Goal: Register for event/course

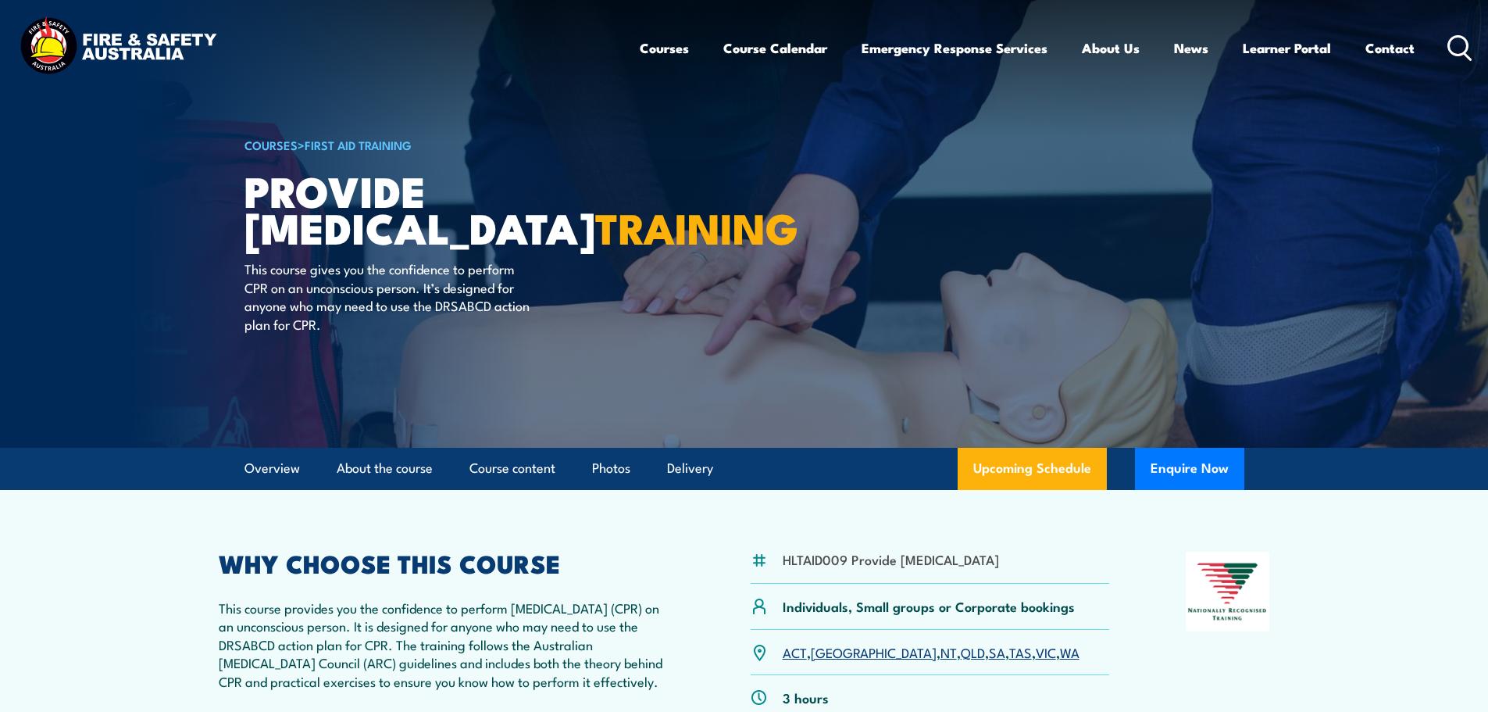
click at [989, 661] on link "SA" at bounding box center [997, 651] width 16 height 19
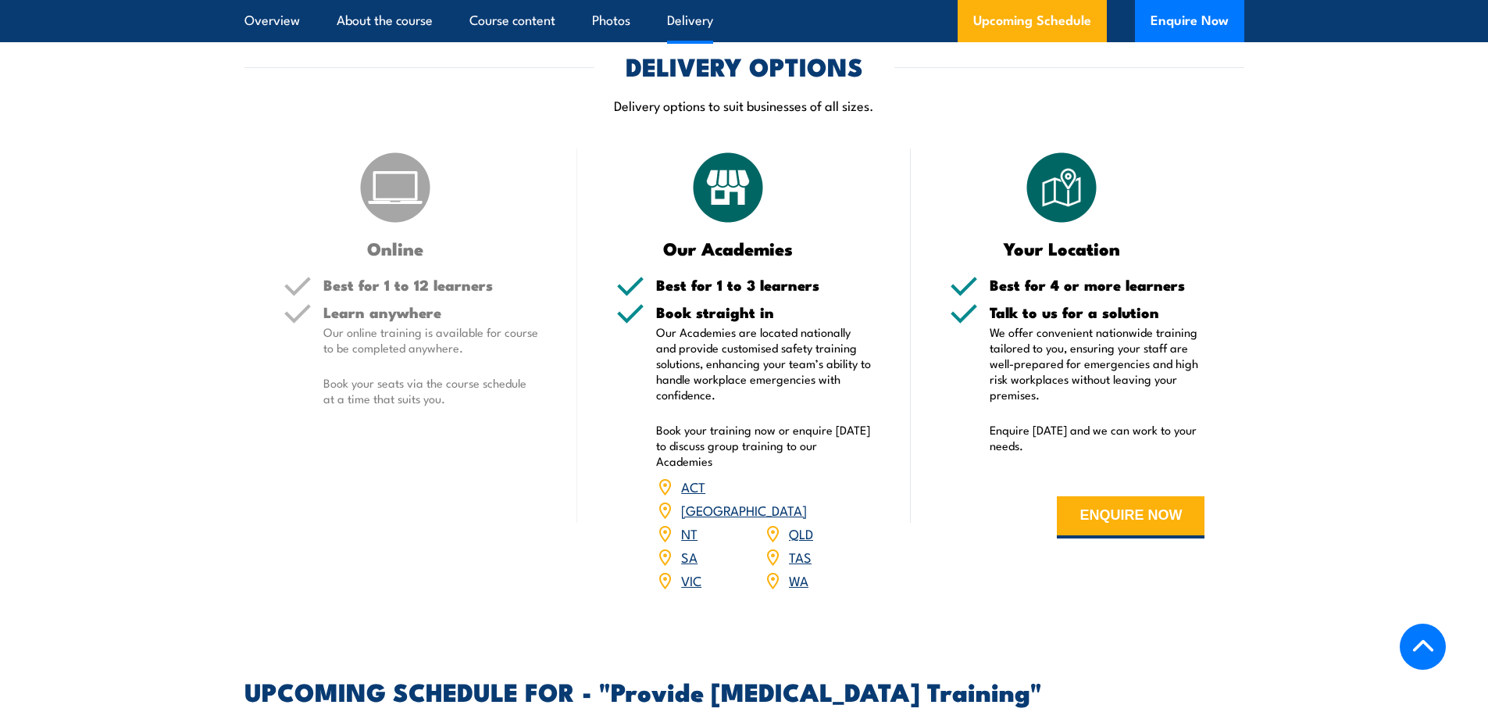
scroll to position [2108, 0]
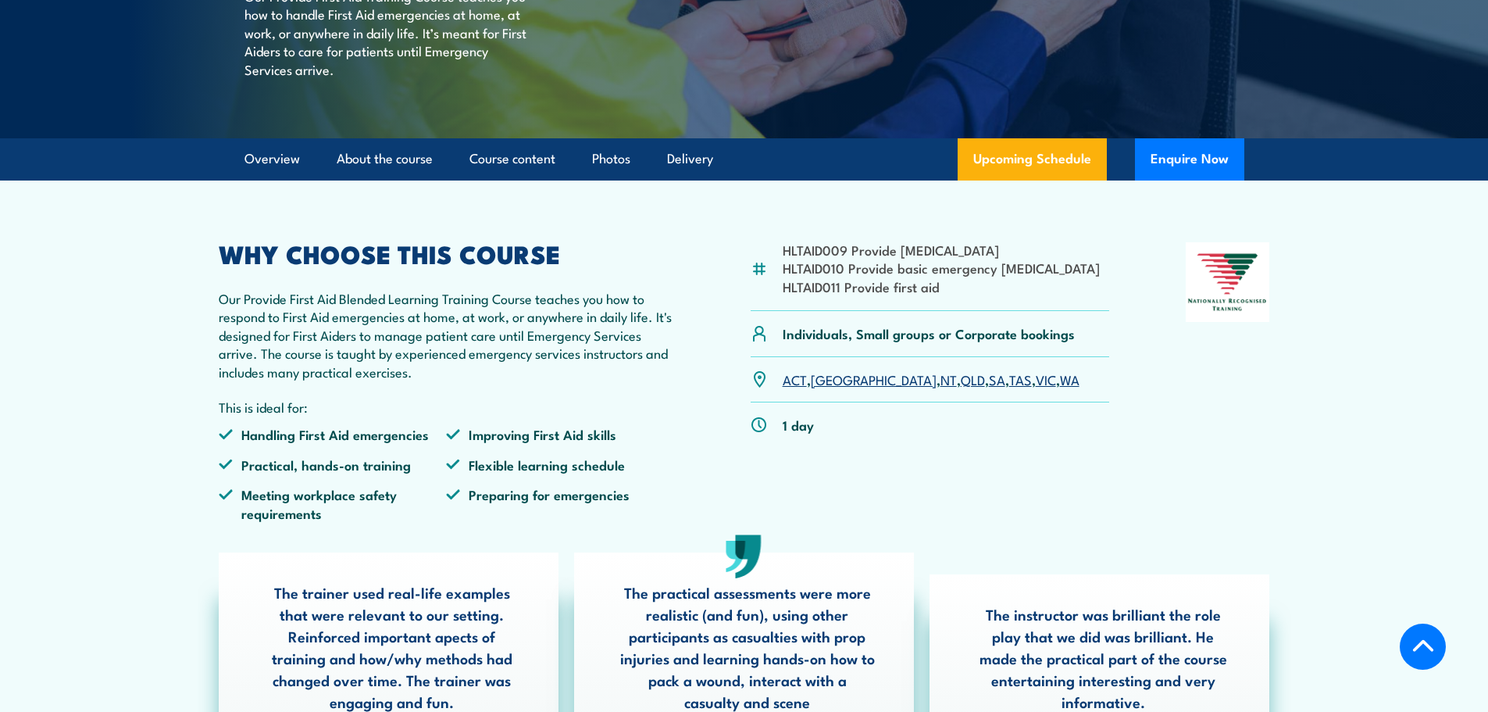
scroll to position [313, 0]
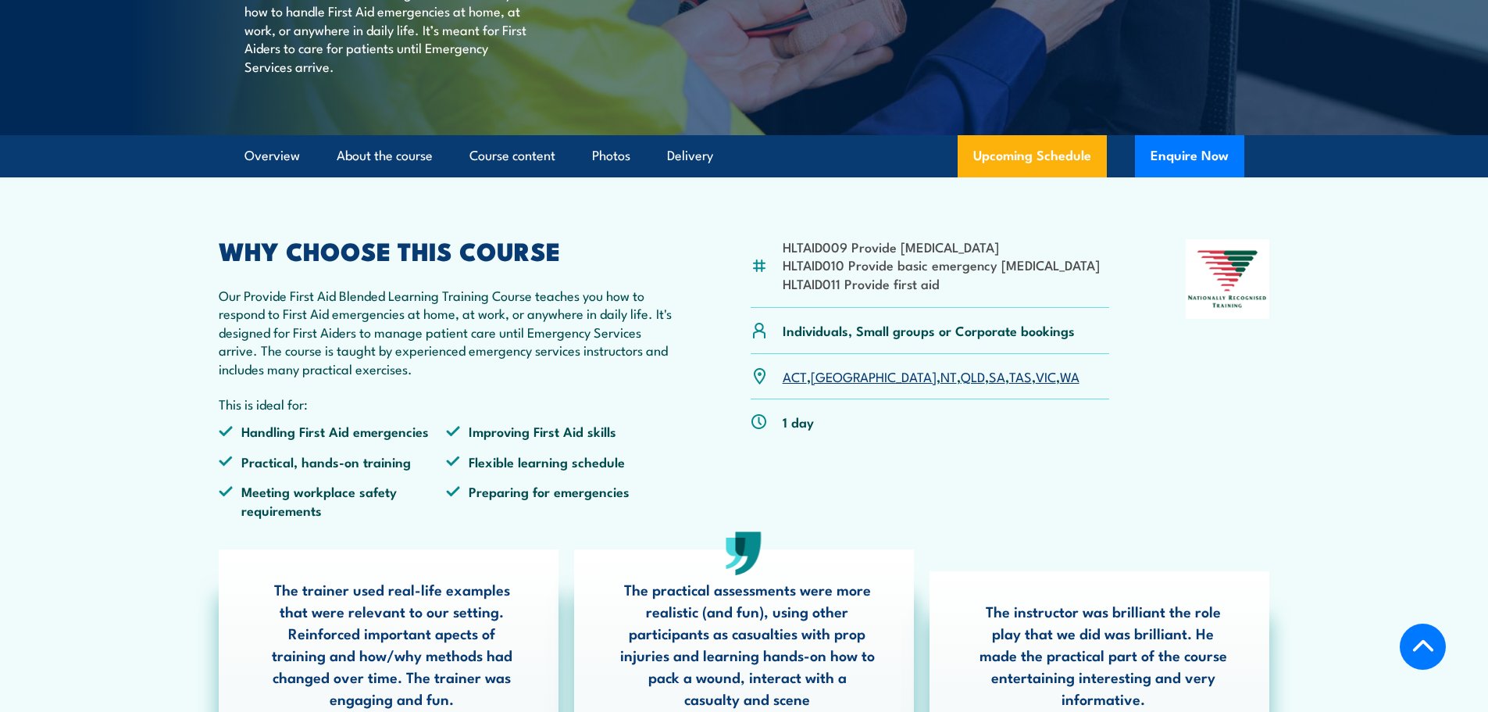
click at [989, 385] on link "SA" at bounding box center [997, 375] width 16 height 19
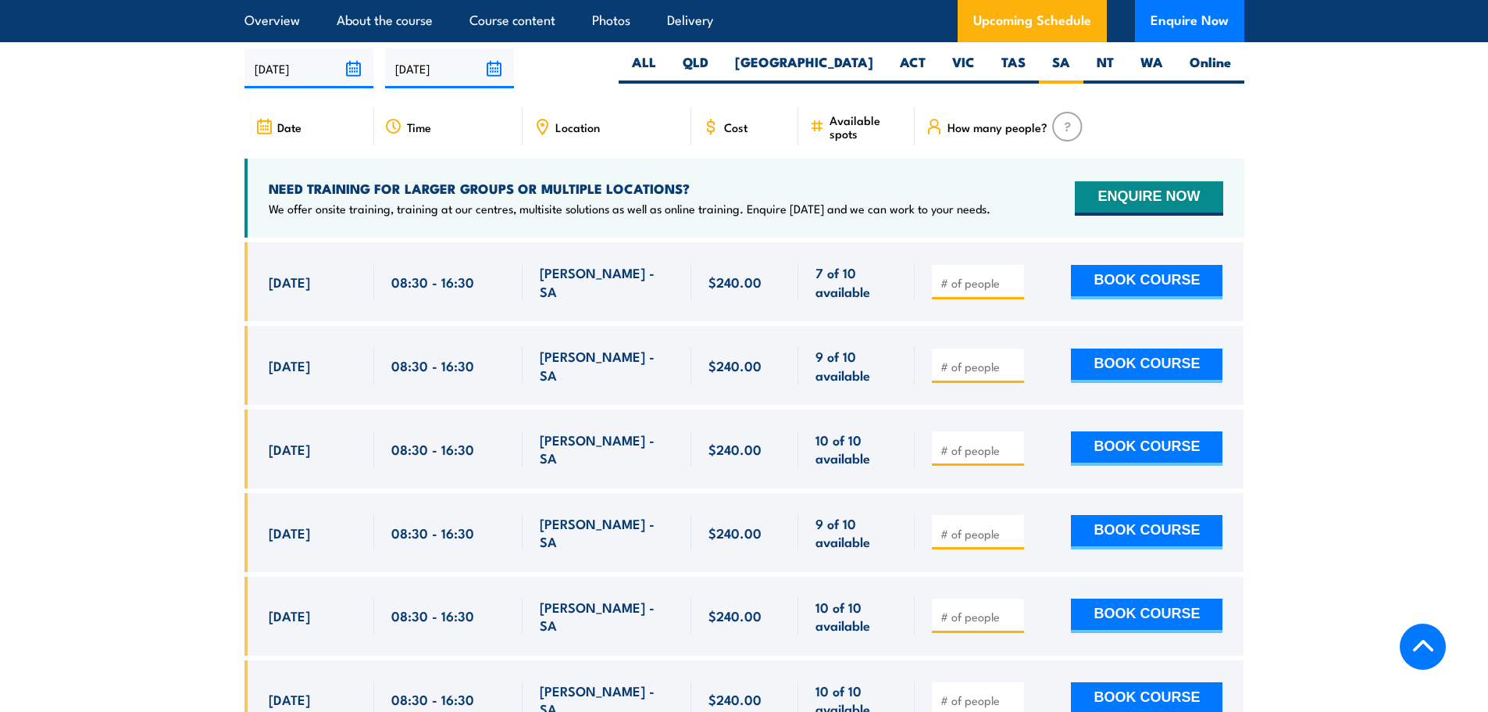
scroll to position [3096, 0]
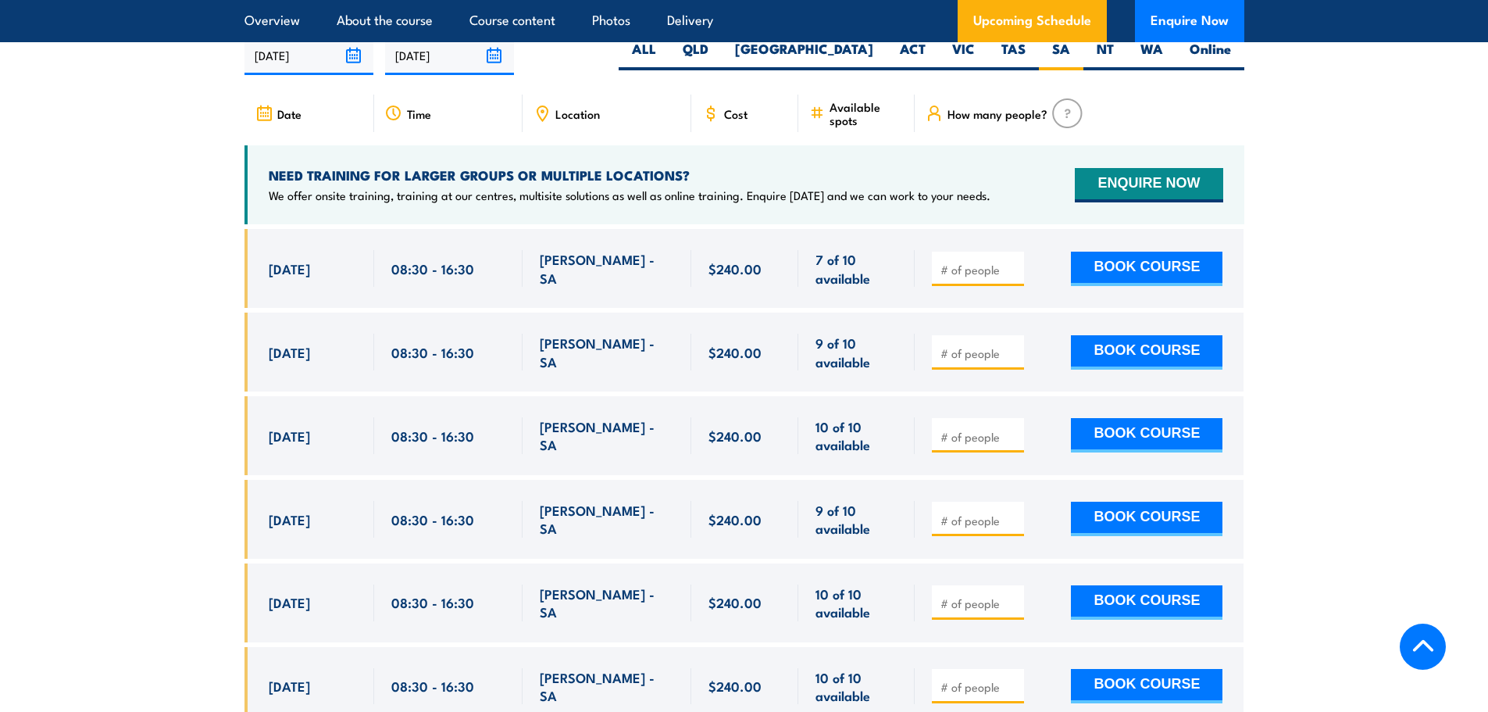
click at [975, 361] on input "number" at bounding box center [980, 353] width 78 height 16
type input "1"
click at [1132, 359] on button "BOOK COURSE" at bounding box center [1147, 352] width 152 height 34
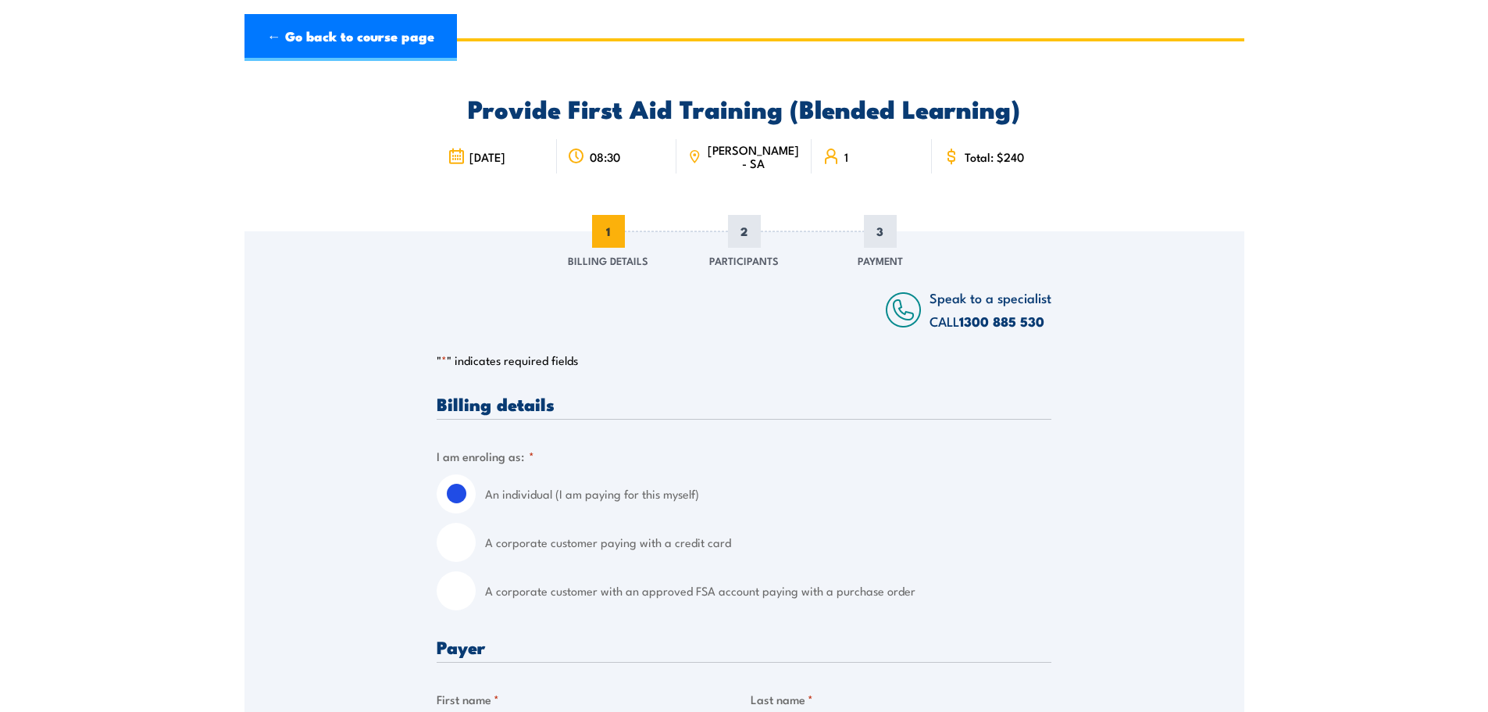
scroll to position [78, 0]
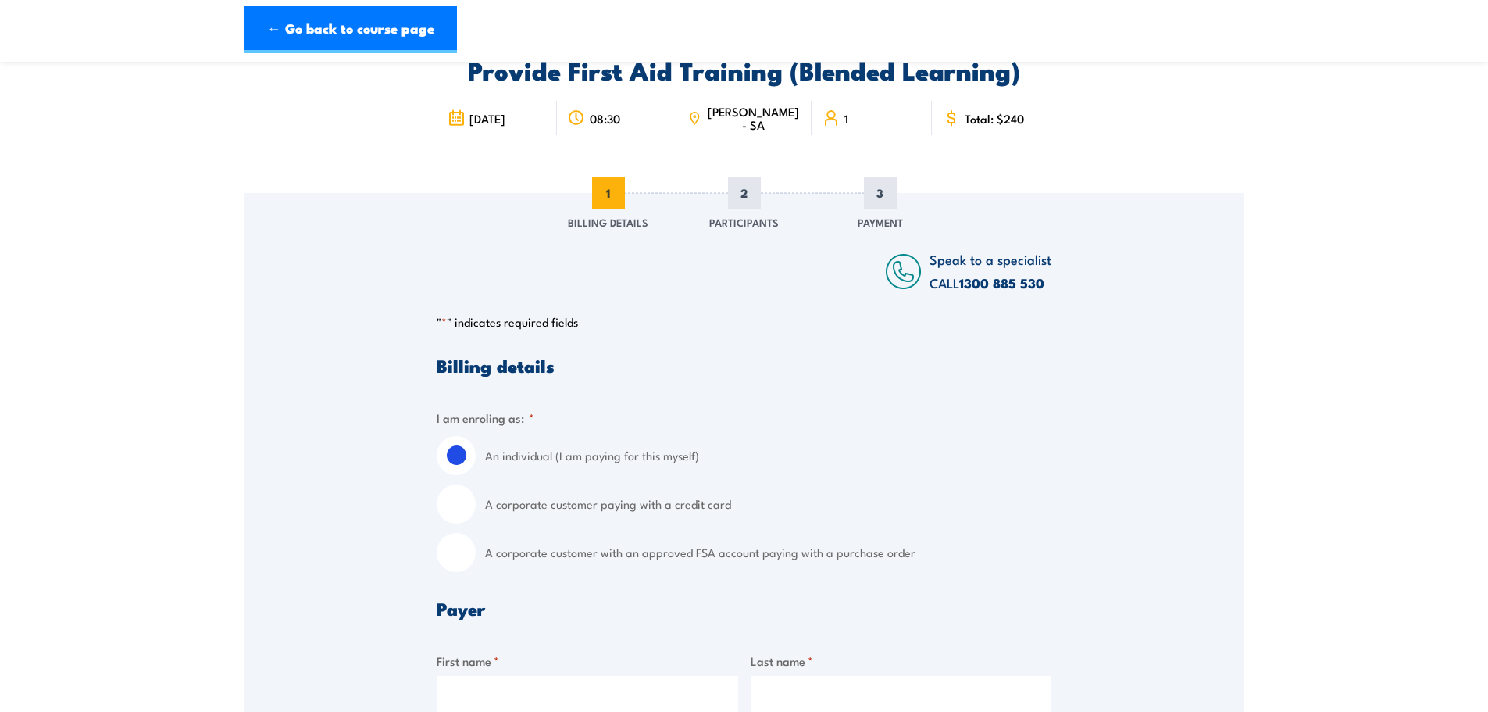
click at [454, 501] on input "A corporate customer paying with a credit card" at bounding box center [456, 503] width 39 height 39
radio input "true"
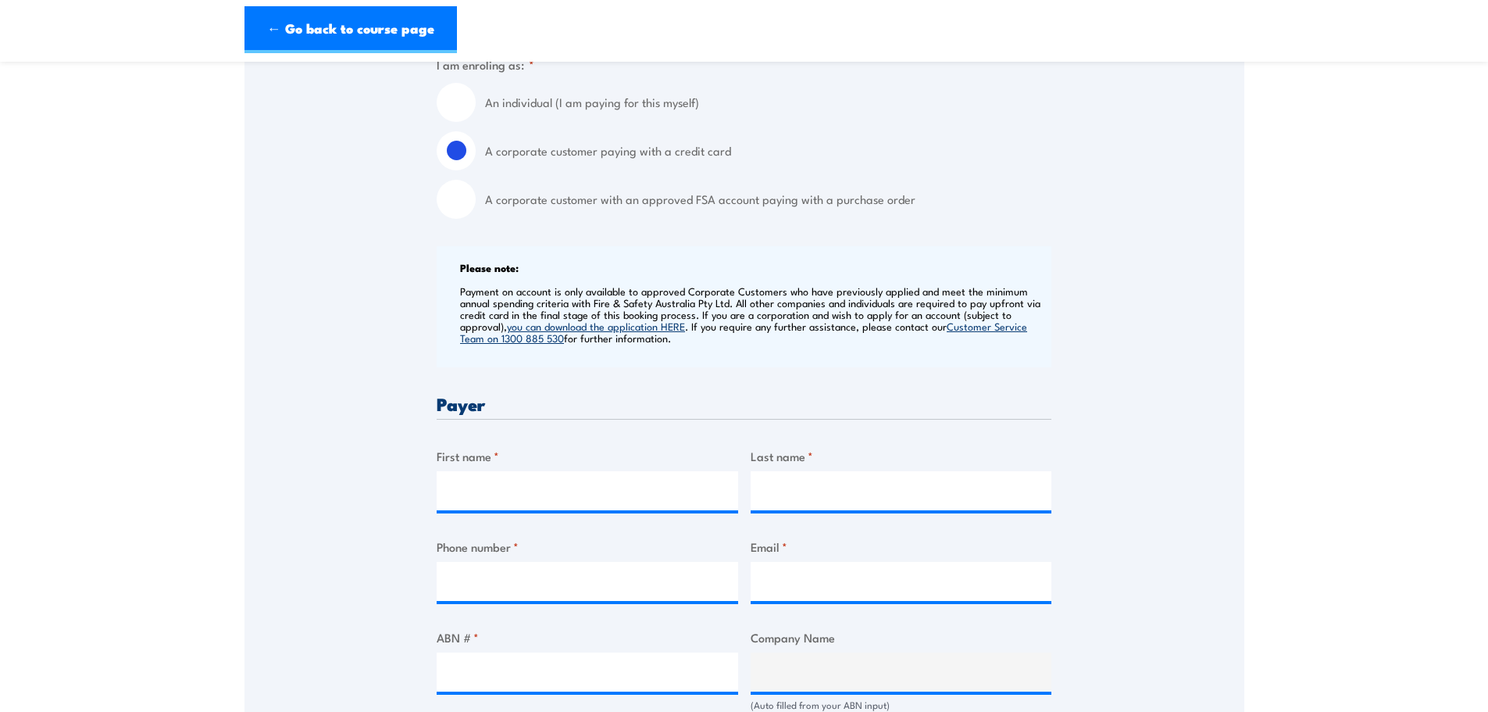
scroll to position [469, 0]
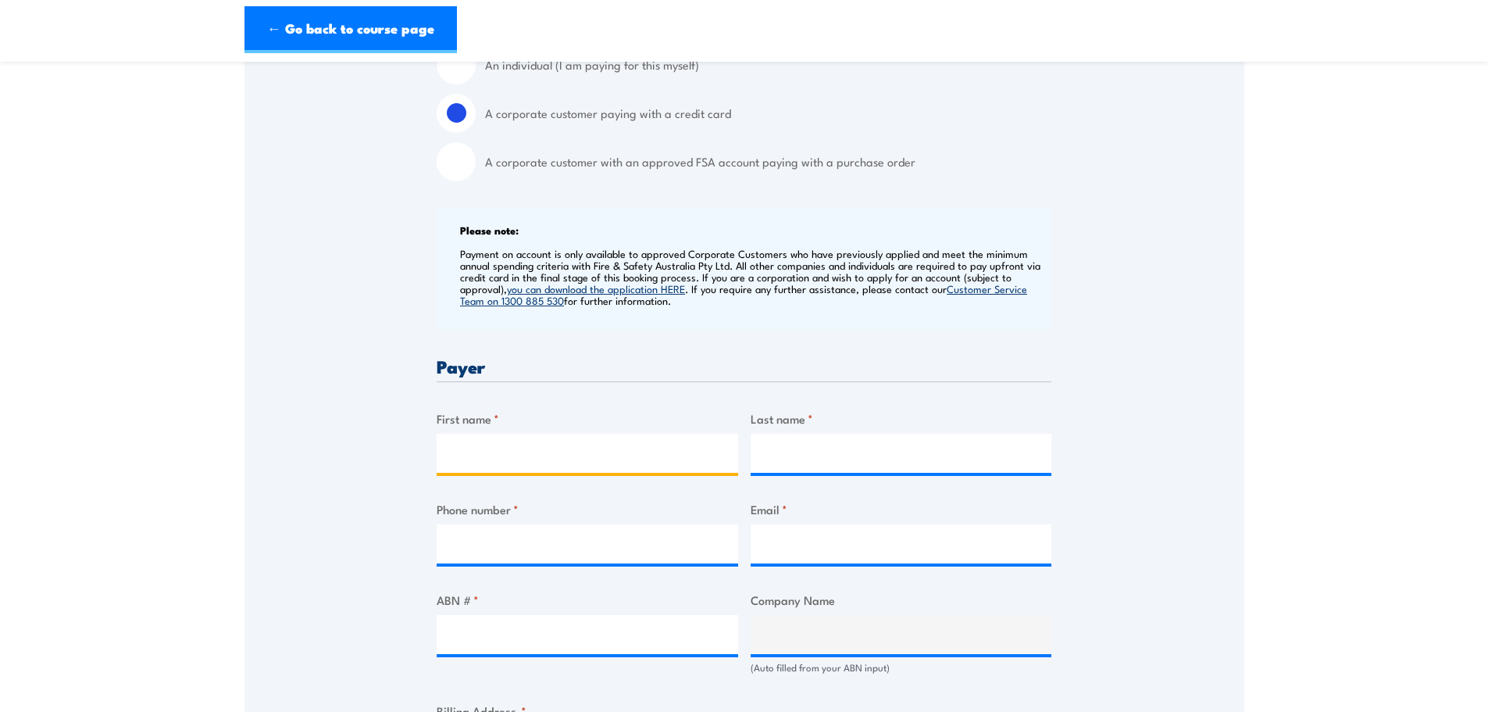
click at [527, 451] on input "First name *" at bounding box center [588, 453] width 302 height 39
type input "Annika"
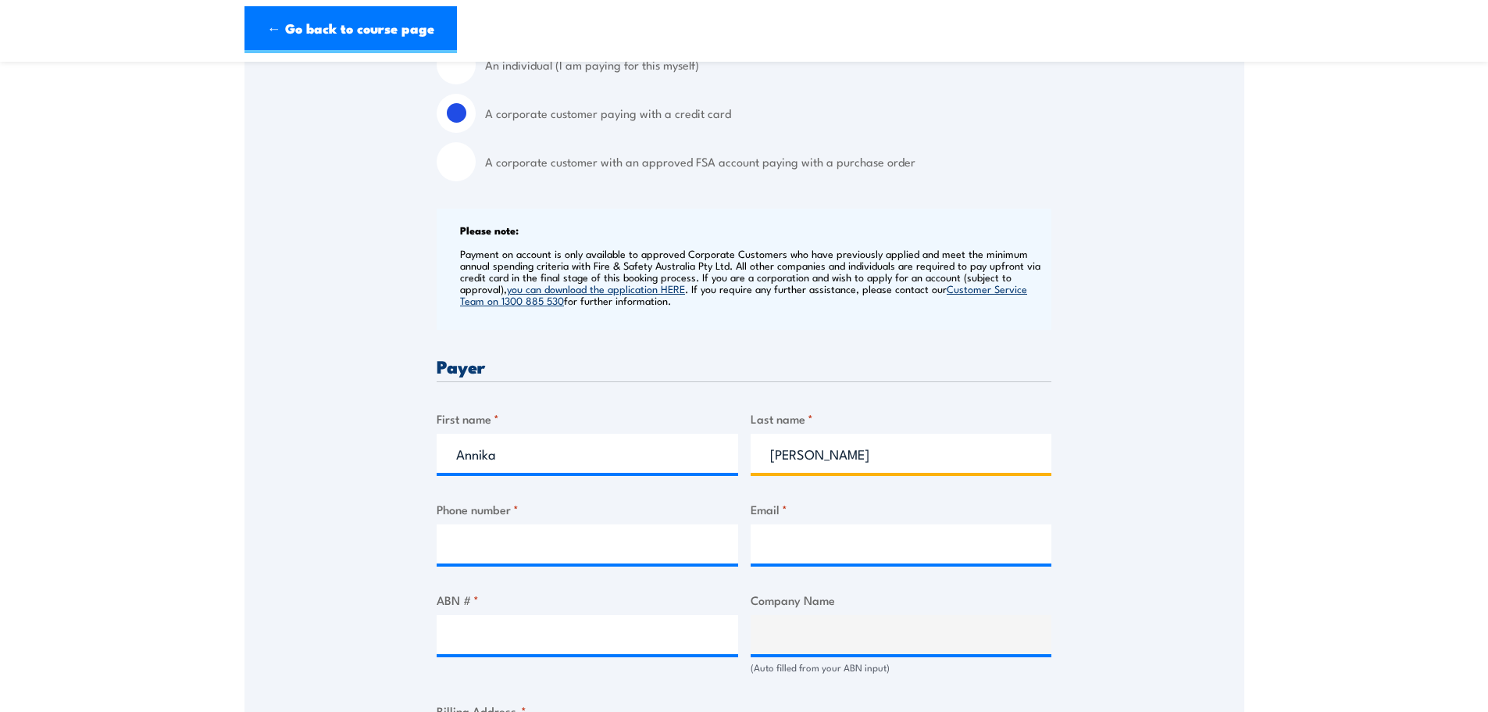
type input "OConnell"
click at [541, 523] on div "Phone number *" at bounding box center [588, 531] width 302 height 63
drag, startPoint x: 532, startPoint y: 548, endPoint x: 535, endPoint y: 538, distance: 10.6
click at [534, 545] on input "Phone number *" at bounding box center [588, 543] width 302 height 39
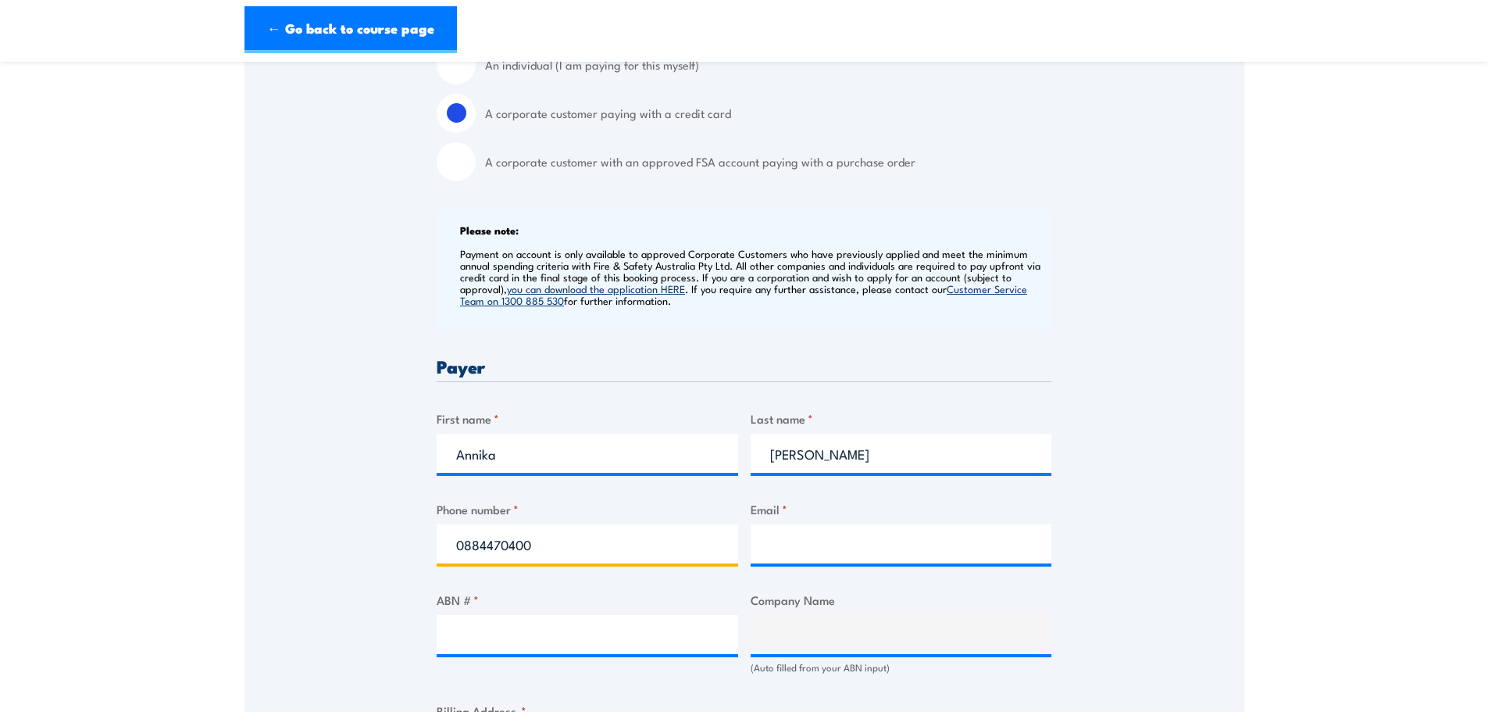
type input "0884470400"
type input "annikao@iti.net.au"
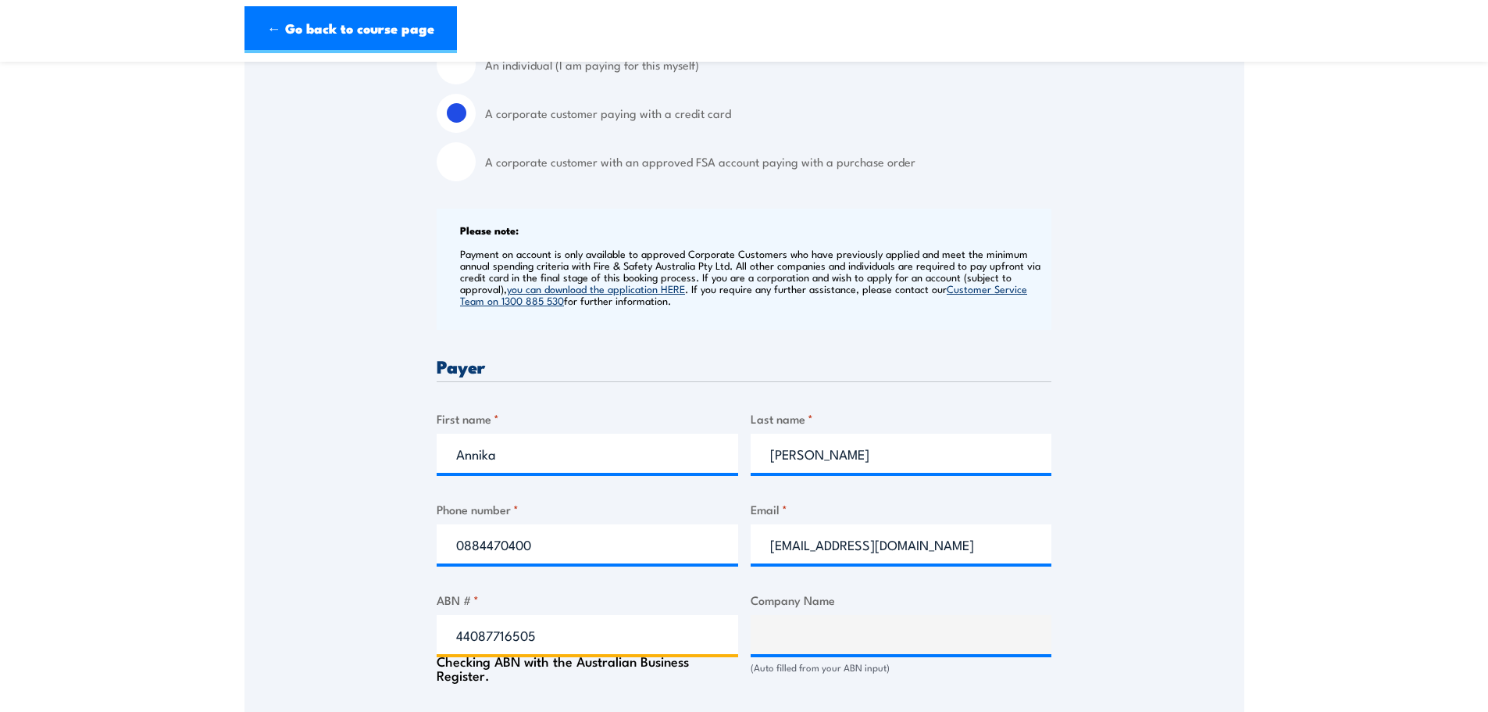
type input "44087716505"
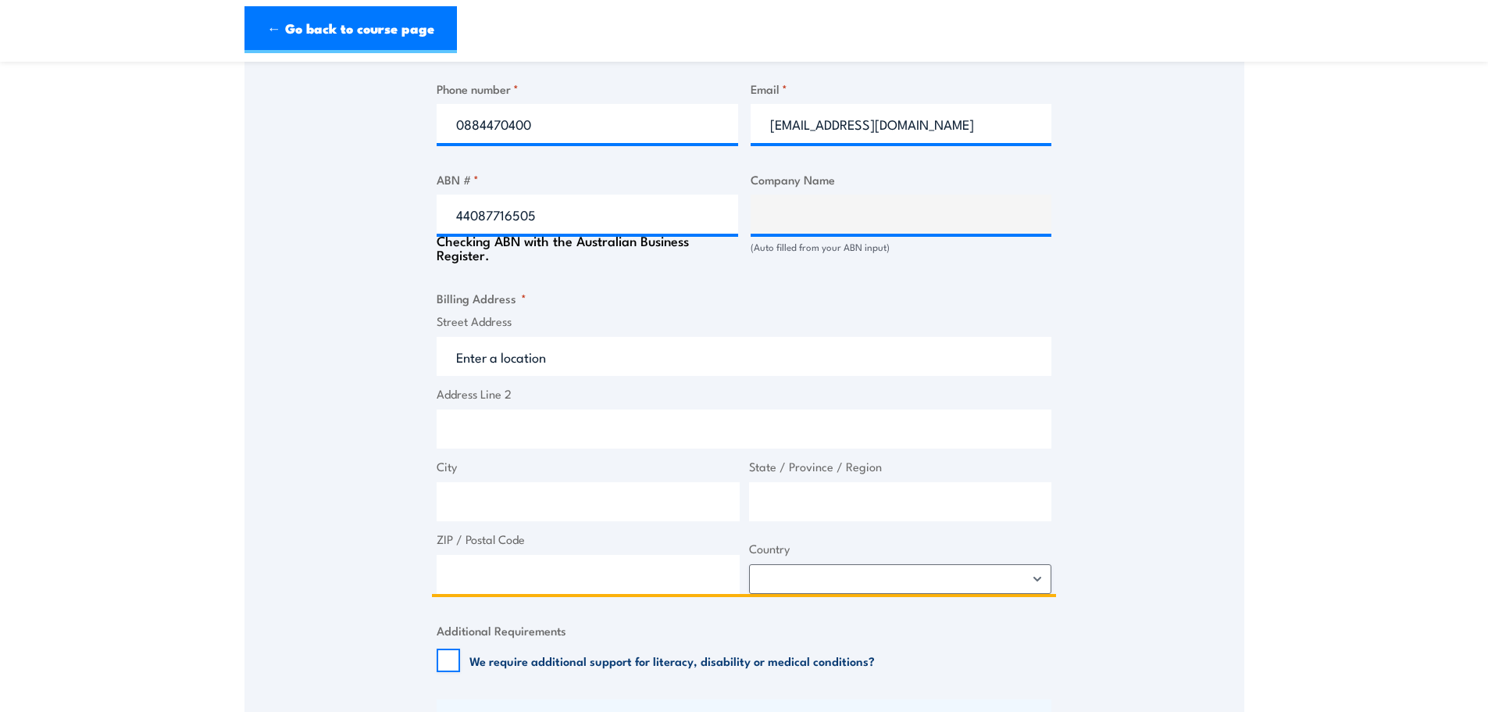
scroll to position [890, 0]
type input "ITI (SA) PTY. LIMITED"
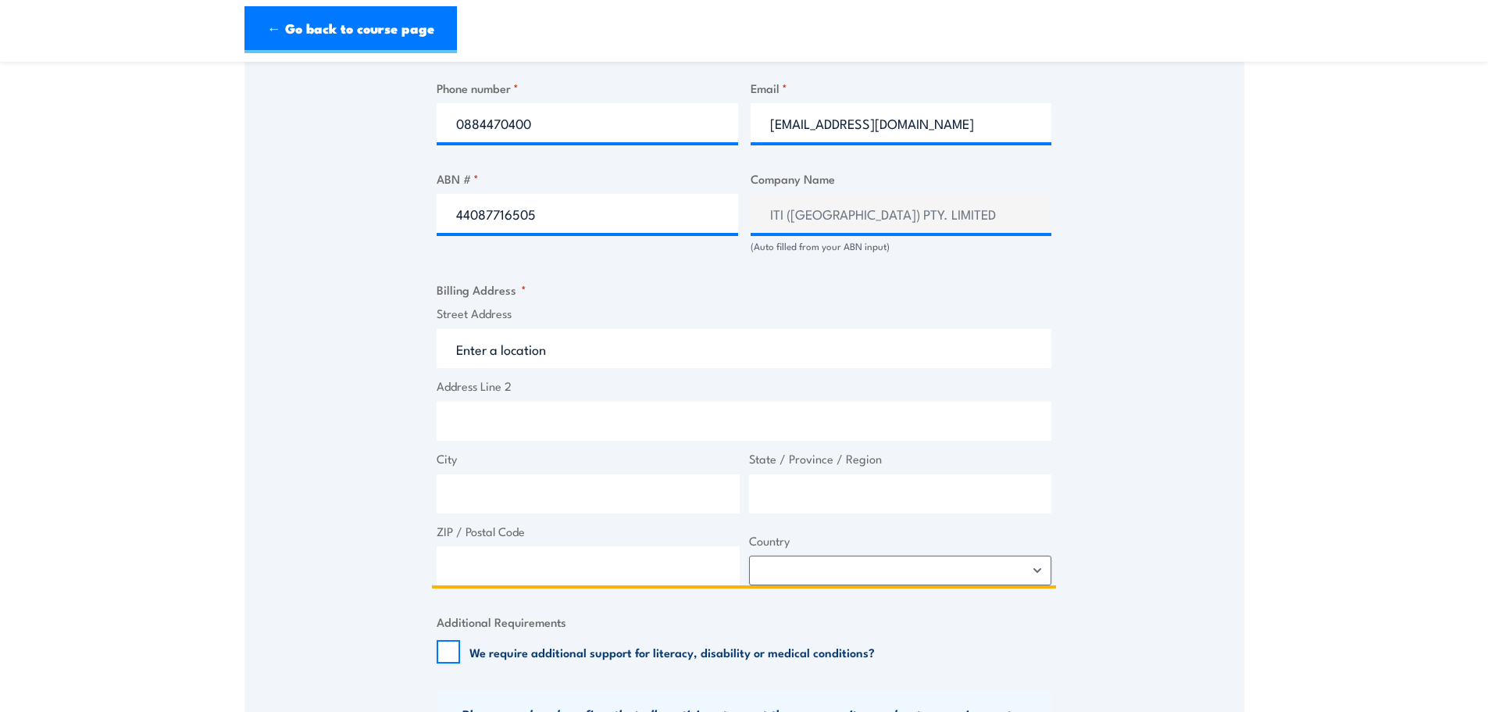
click at [577, 357] on input "Street Address" at bounding box center [744, 348] width 615 height 39
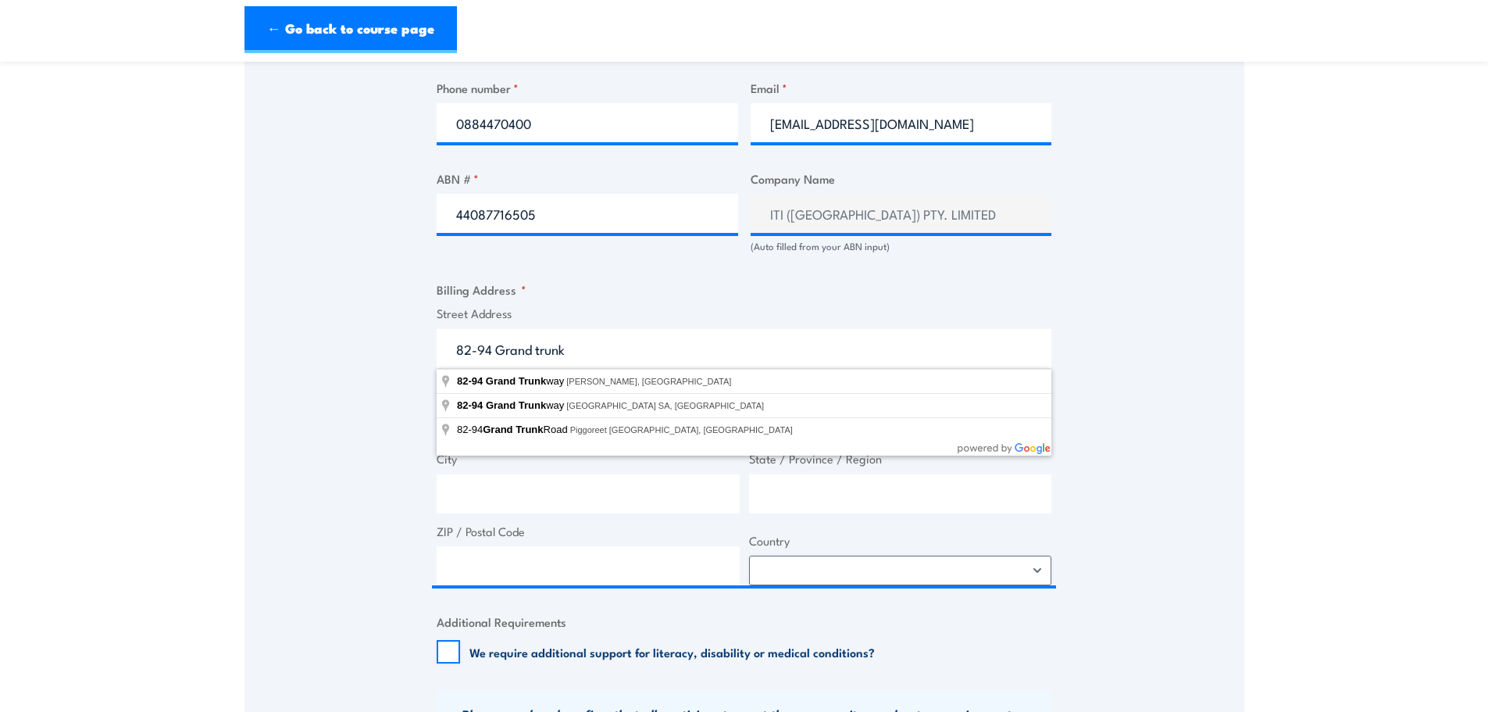
type input "82-94 Grand Trunkway, Gillman SA, Australia"
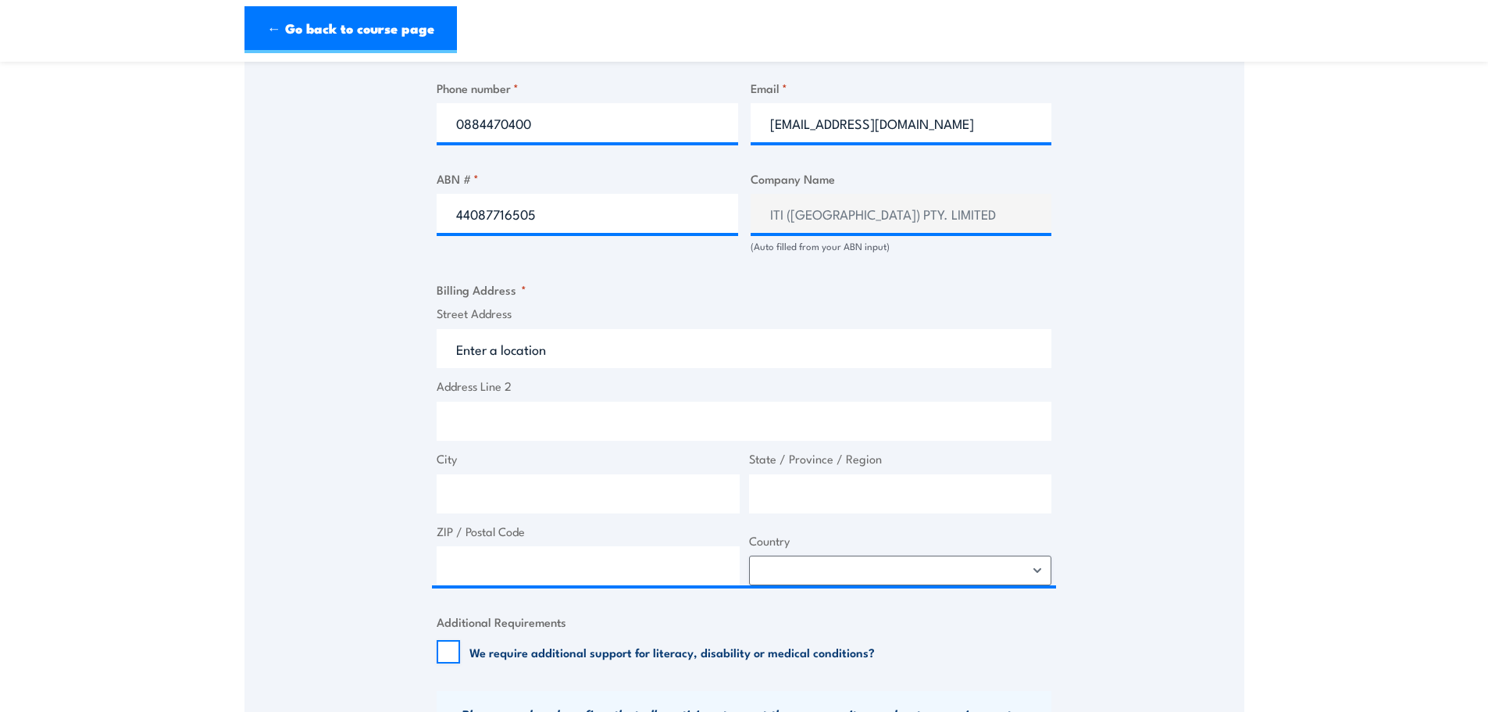
type input "82 Grand Trunkway"
type input "Gillman"
type input "South Australia"
type input "5013"
select select "Australia"
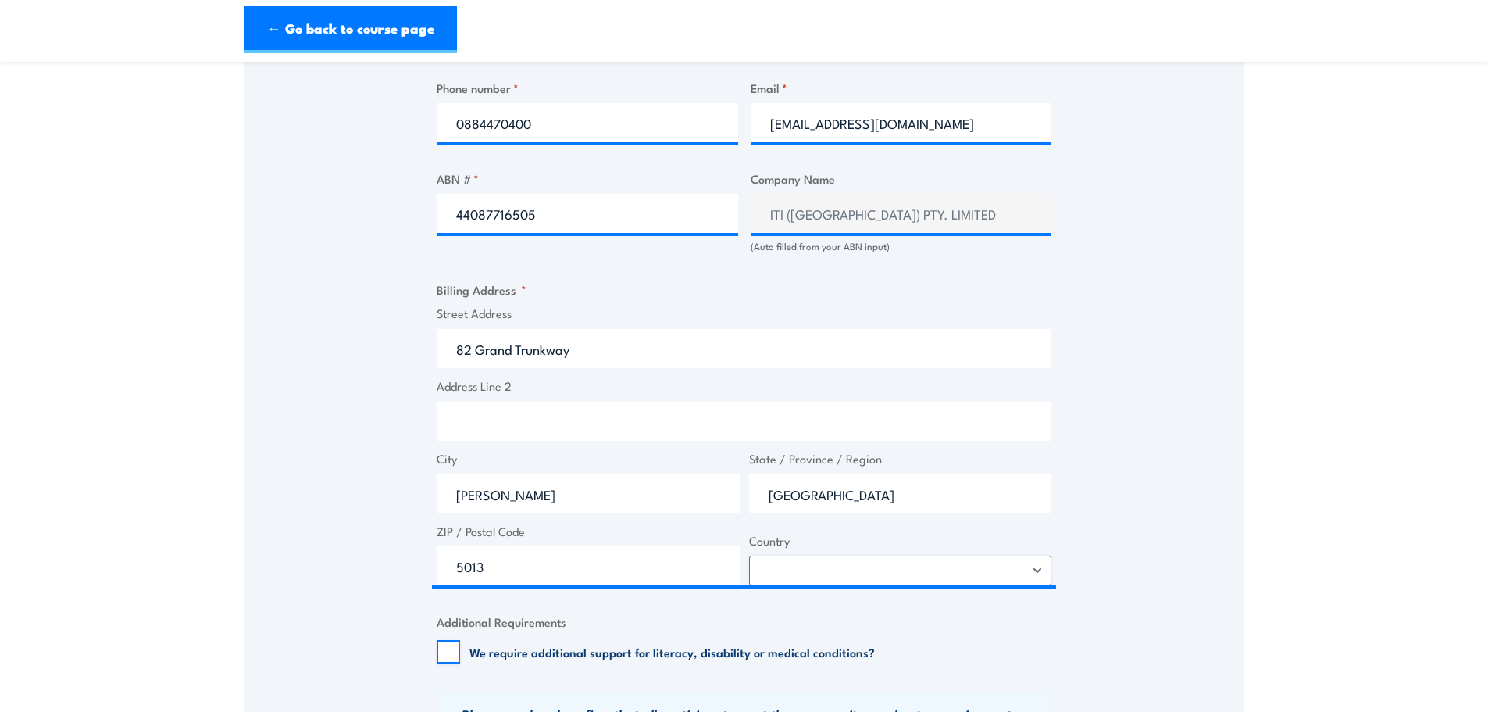
click at [364, 388] on div "Speak to a specialist CALL 1300 885 530 CALL 1300 885 530 " * " indicates requi…" at bounding box center [745, 227] width 1000 height 1693
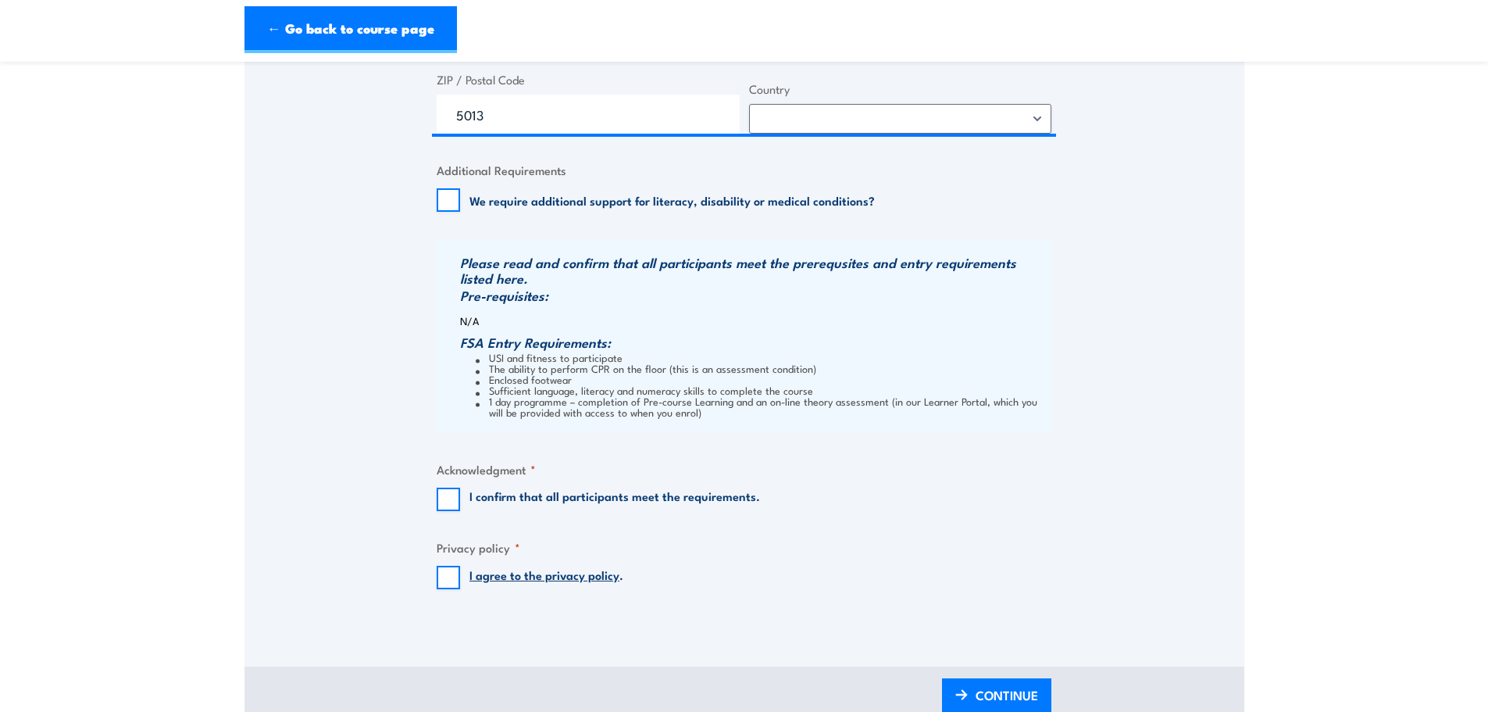
scroll to position [1359, 0]
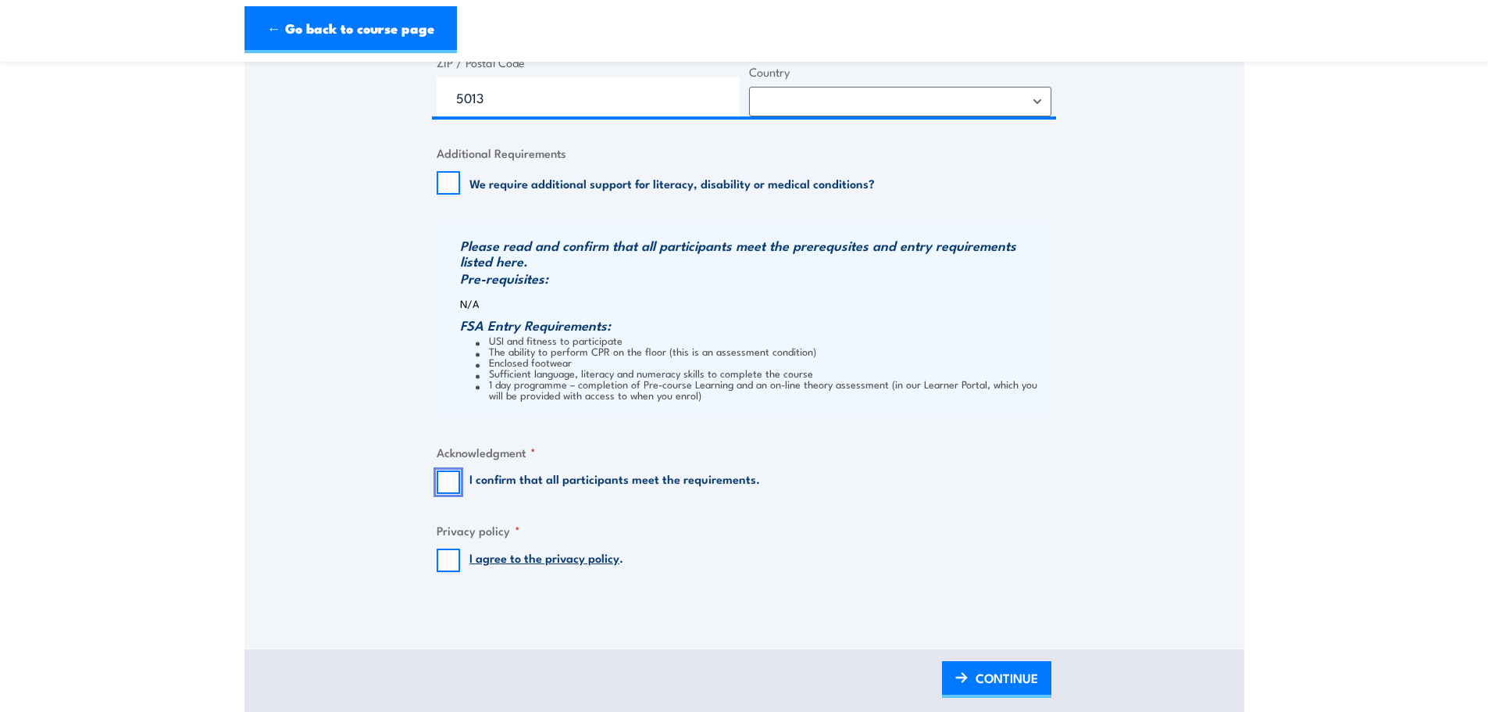
click at [446, 477] on input "I confirm that all participants meet the requirements." at bounding box center [448, 481] width 23 height 23
checkbox input "true"
click at [441, 564] on input "I agree to the privacy policy ." at bounding box center [448, 559] width 23 height 23
checkbox input "true"
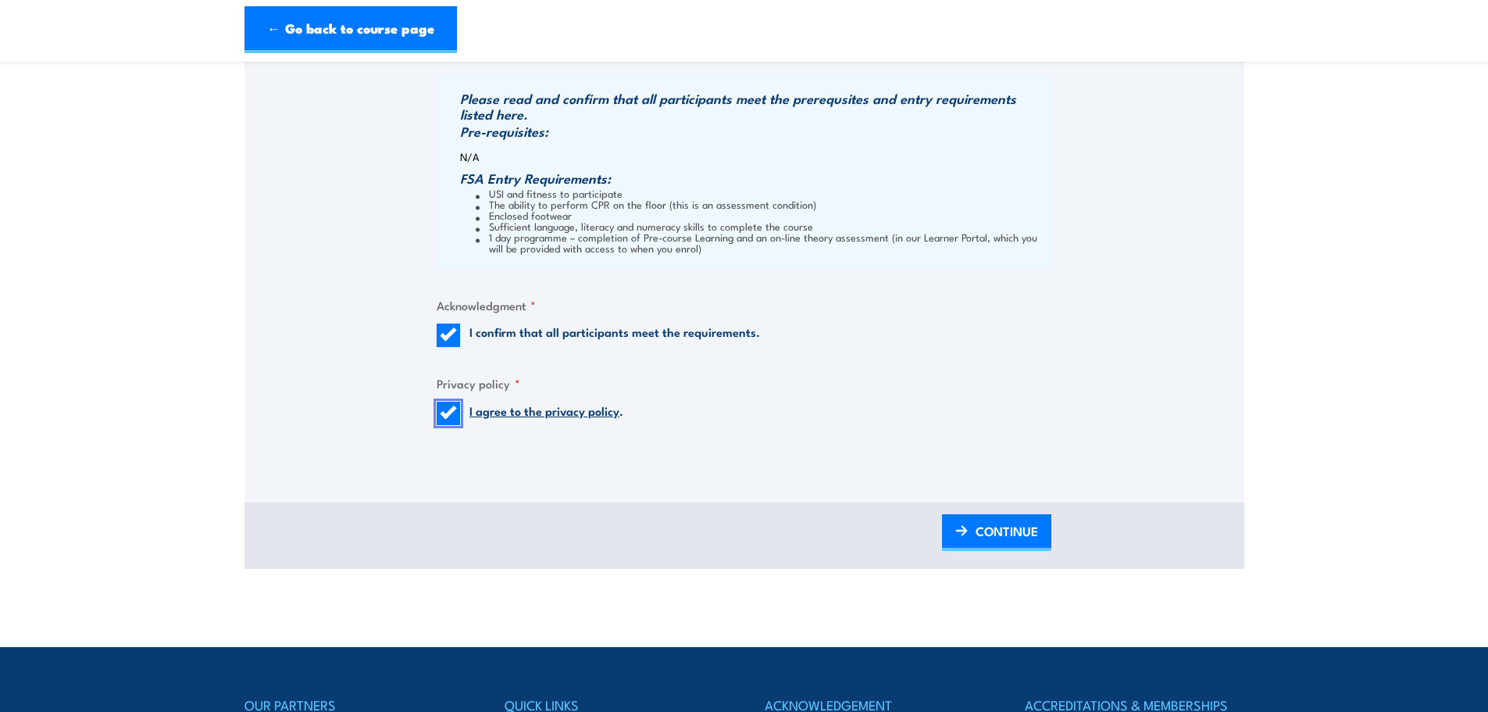
scroll to position [1515, 0]
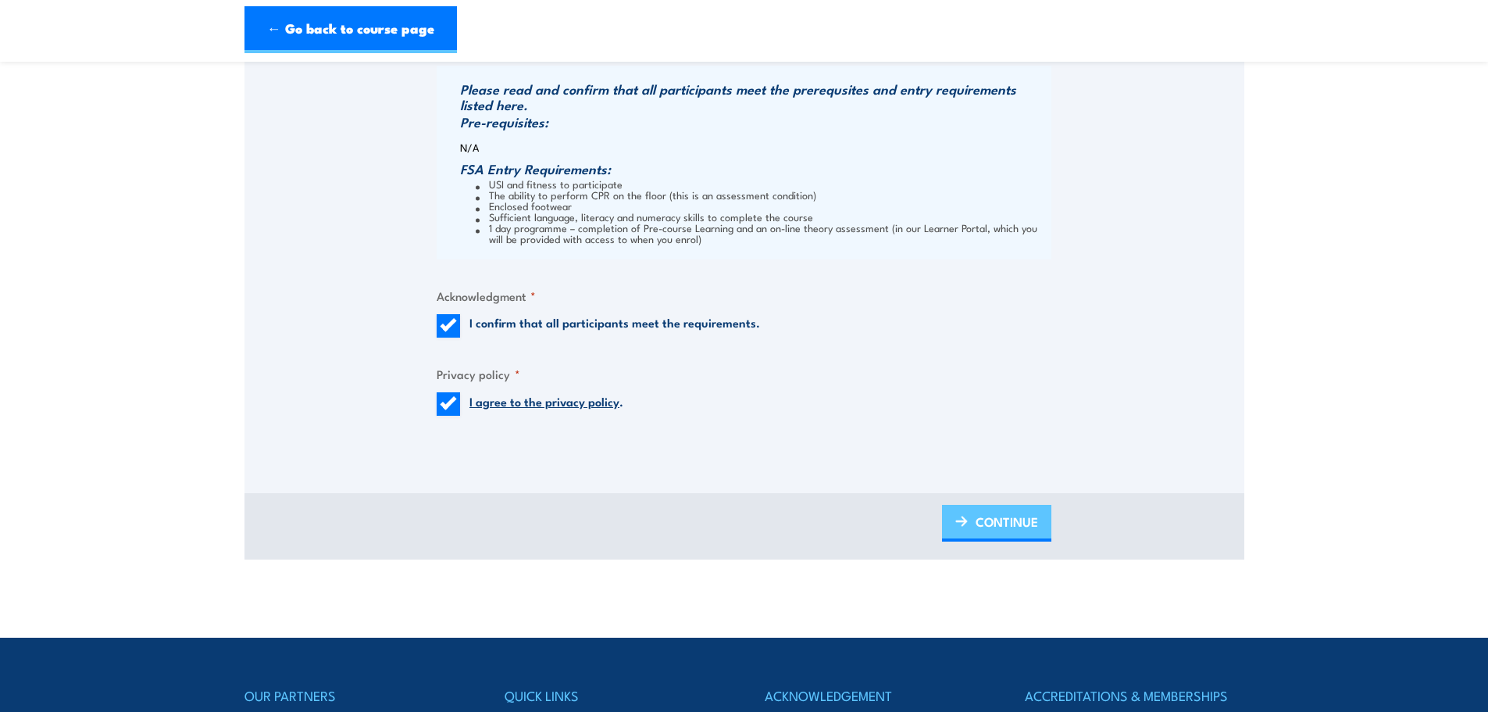
click at [1018, 524] on span "CONTINUE" at bounding box center [1007, 521] width 63 height 41
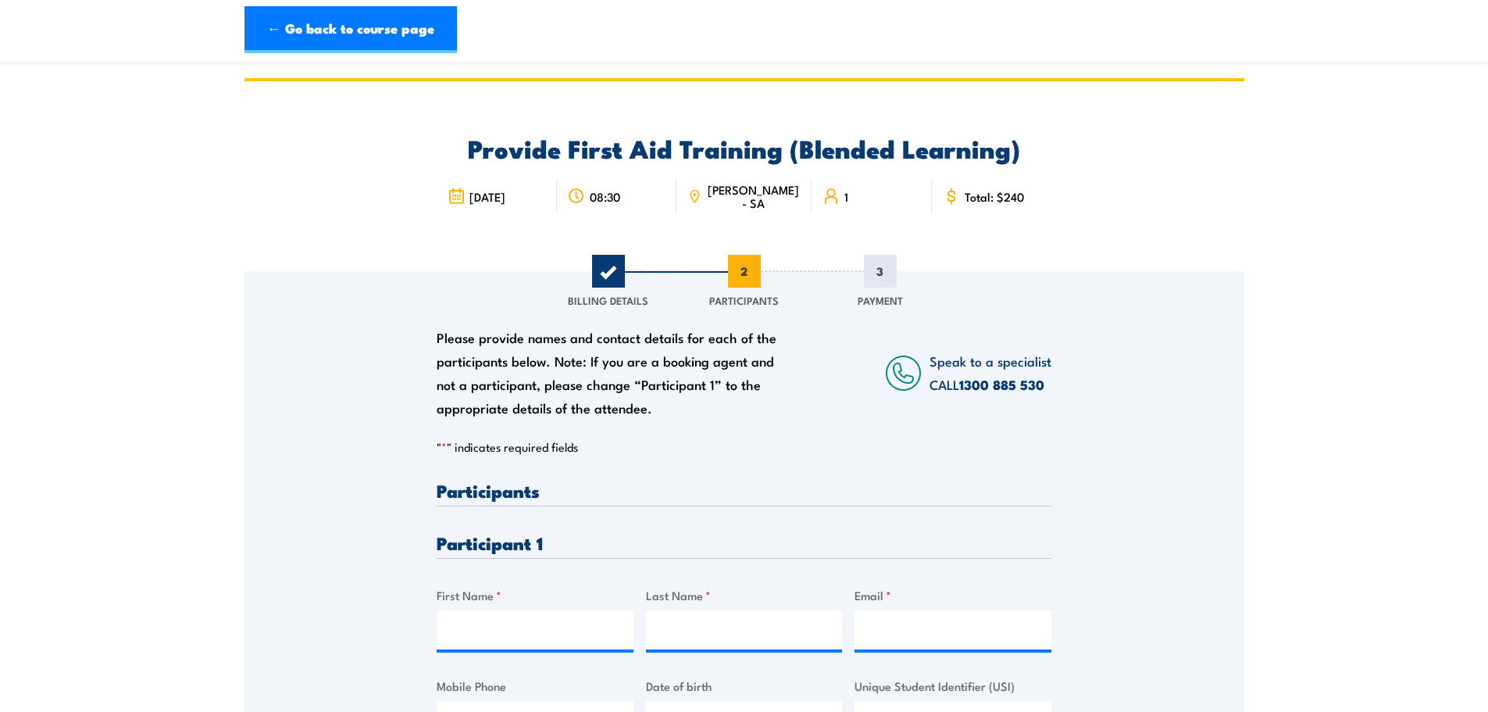
scroll to position [78, 0]
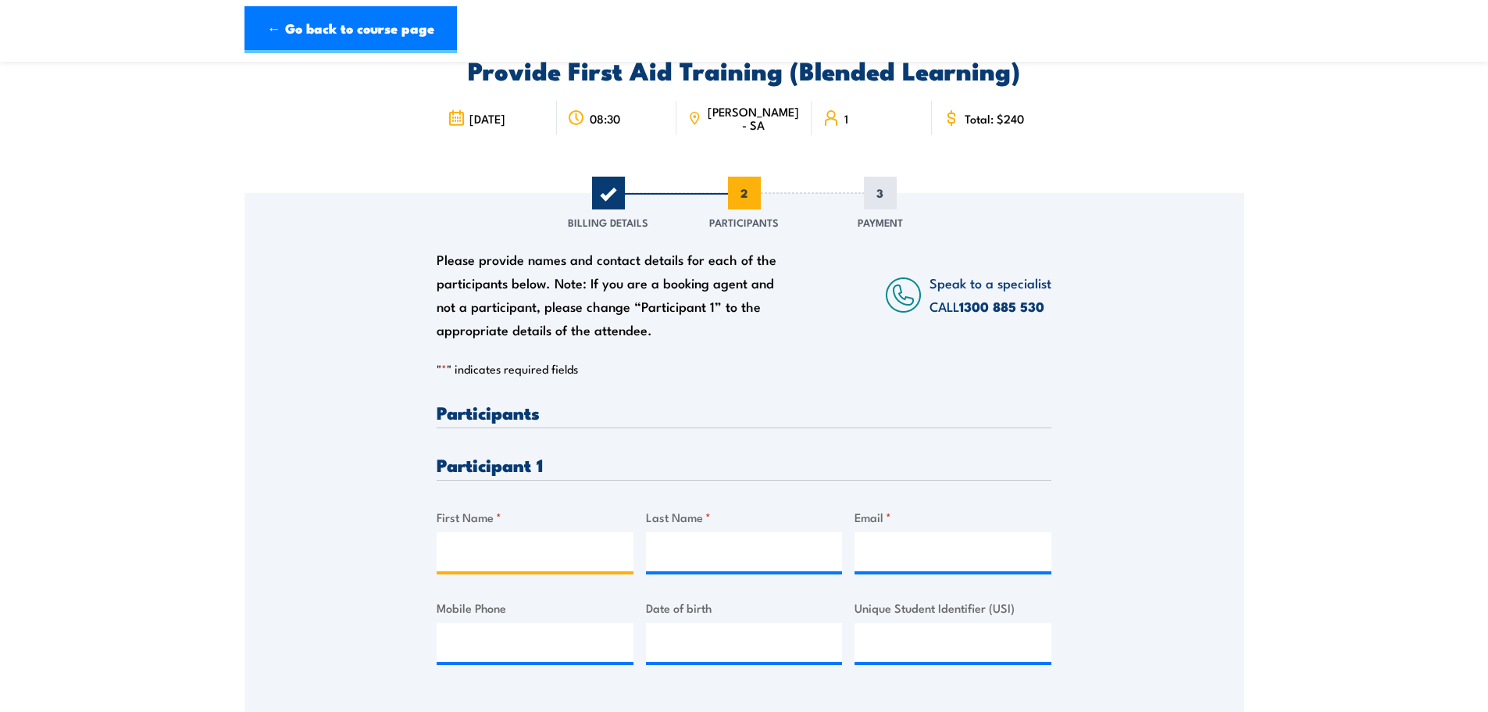
click at [475, 566] on input "First Name *" at bounding box center [535, 551] width 197 height 39
type input "Graheme"
type input "Martyn"
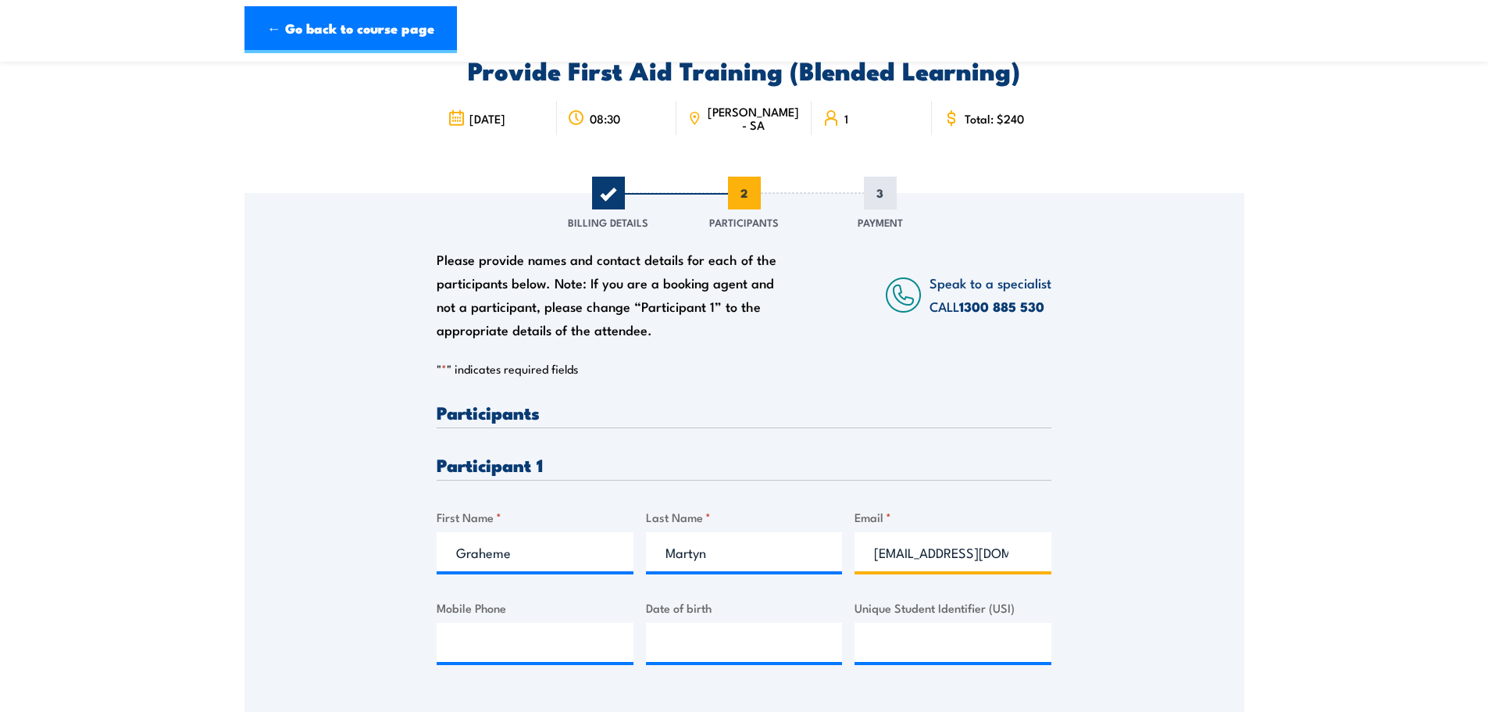
scroll to position [0, 5]
type input "gj_martyn@hotmail.com"
type input "19/01/1970"
click at [470, 639] on input "Mobile Phone" at bounding box center [535, 642] width 197 height 39
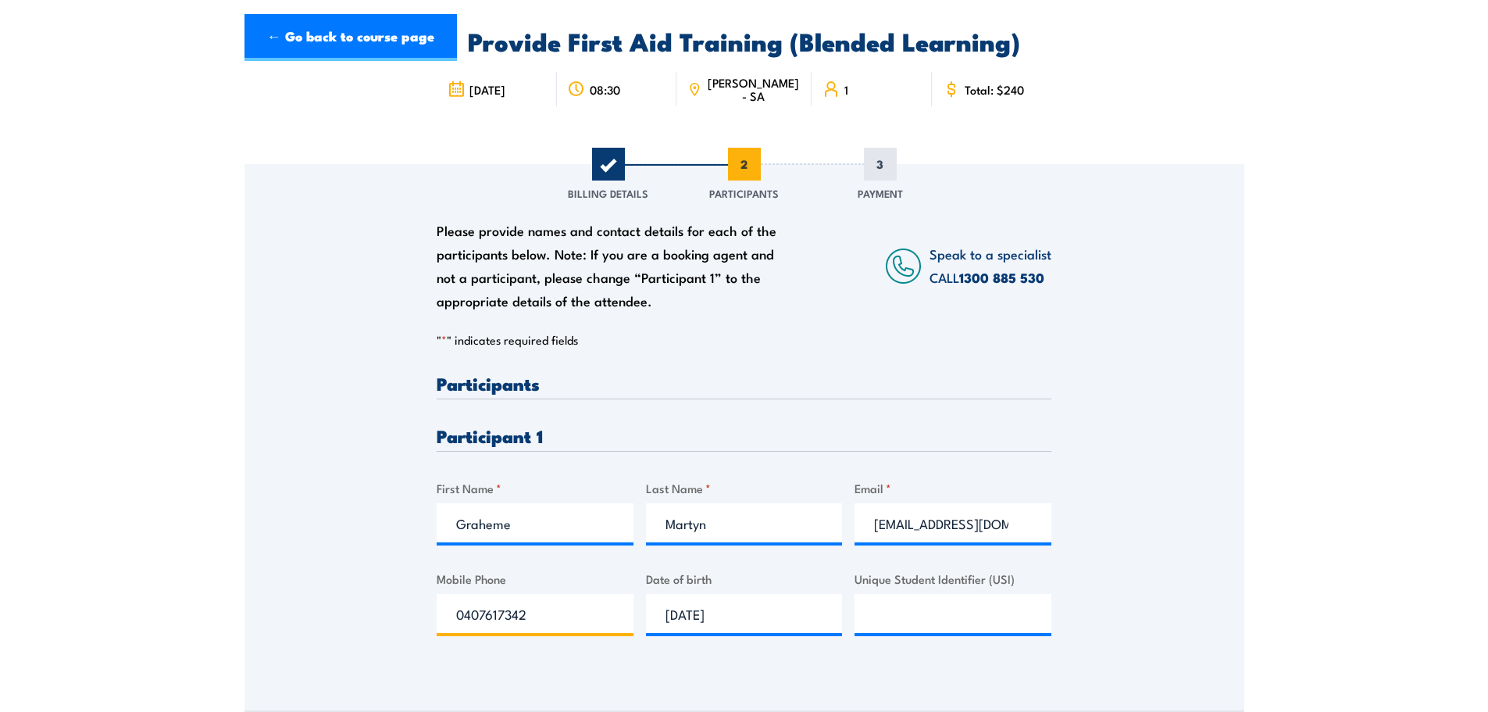
scroll to position [313, 0]
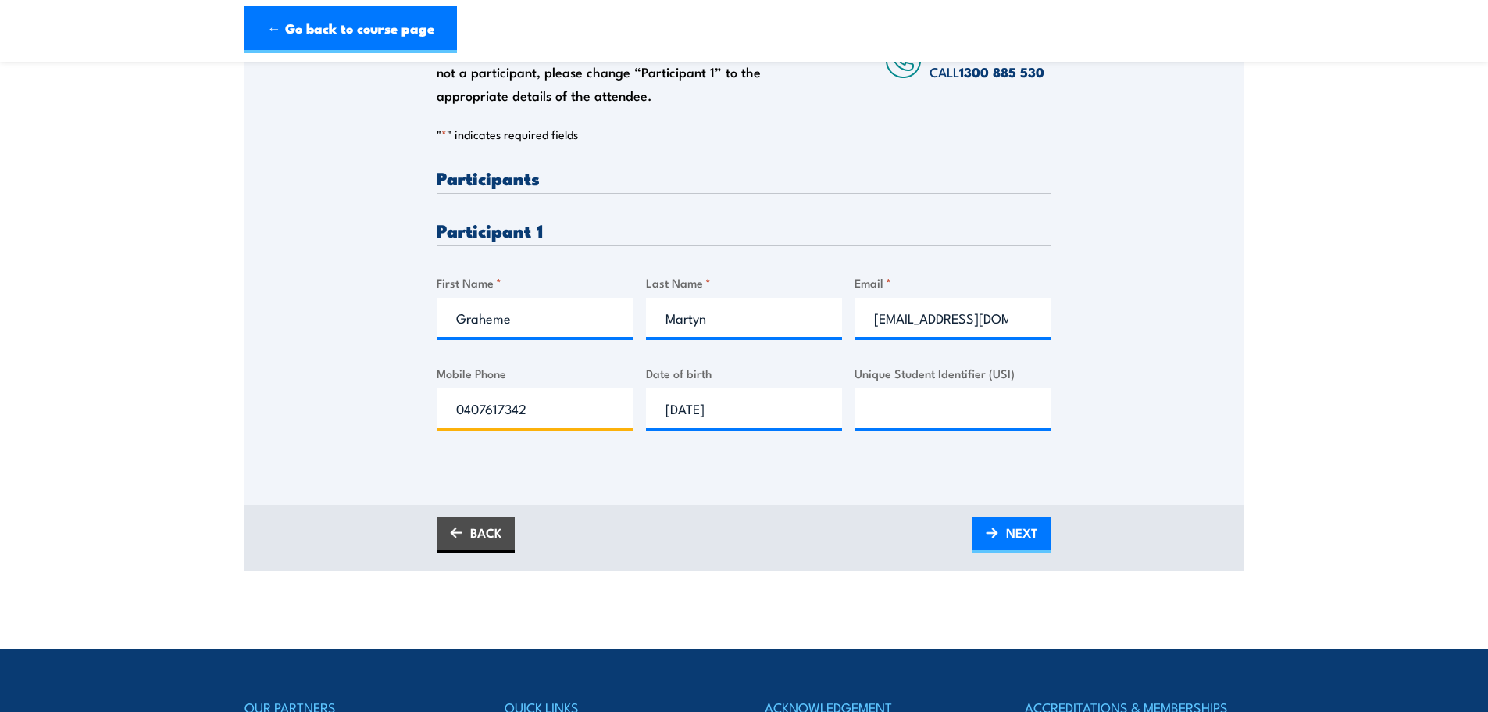
type input "0407617342"
click at [870, 398] on input "Unique Student Identifier (USI)" at bounding box center [953, 407] width 197 height 39
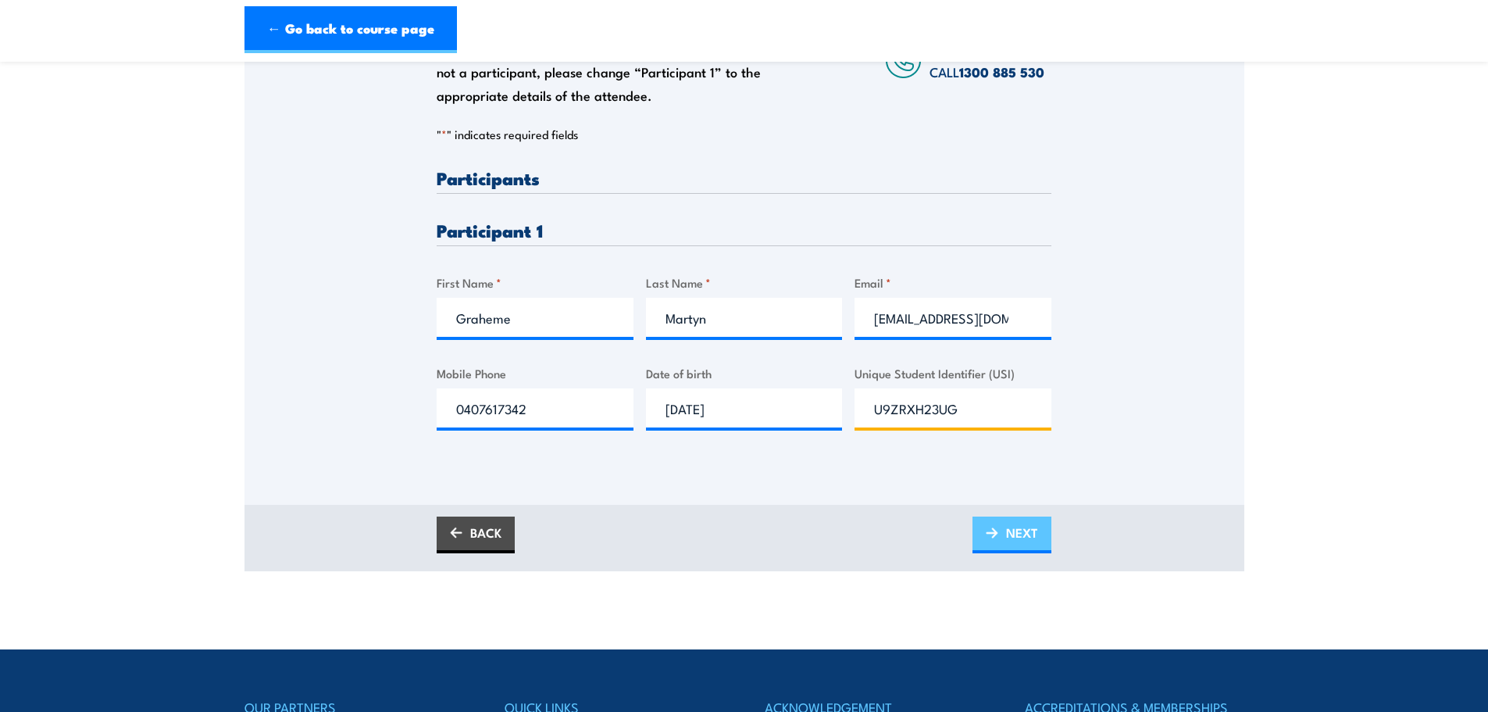
type input "U9ZRXH23UG"
click at [1015, 534] on span "NEXT" at bounding box center [1022, 532] width 32 height 41
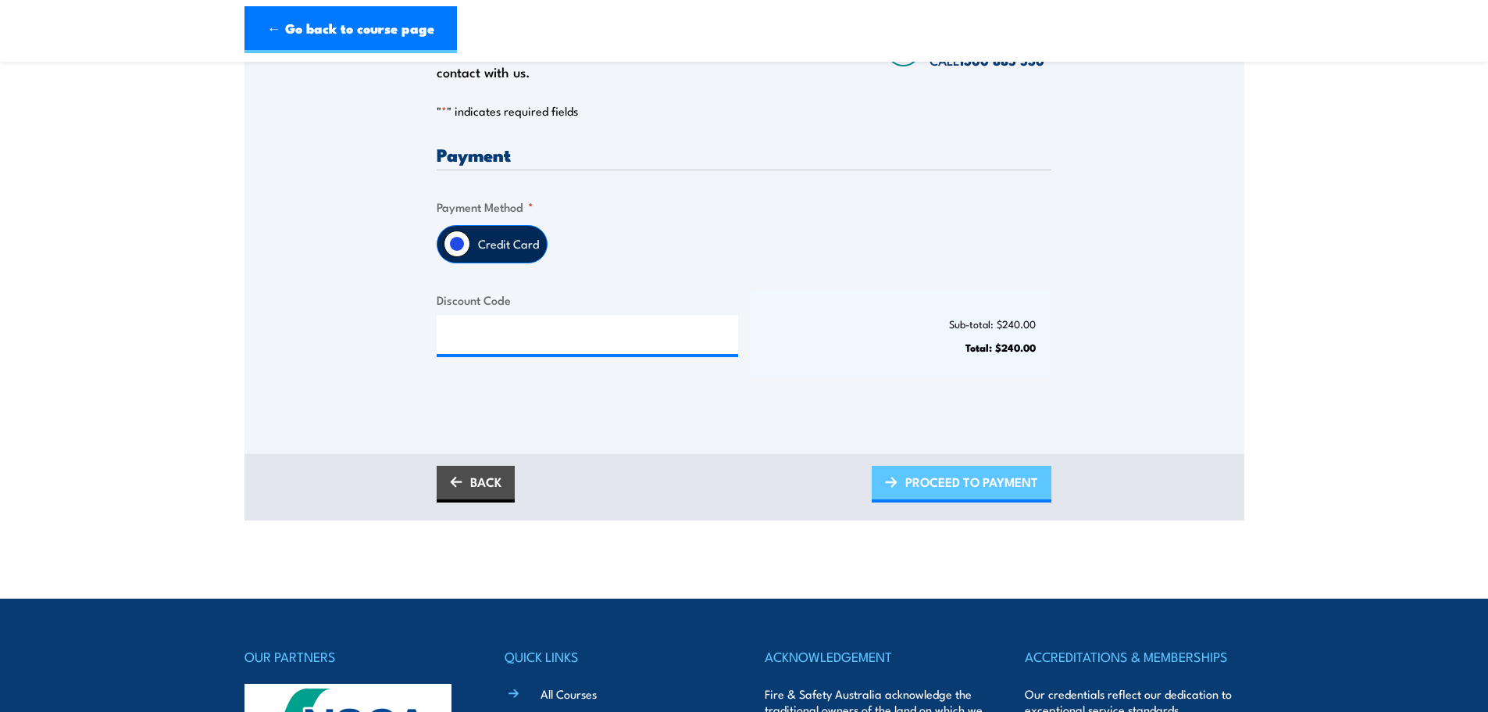
click at [969, 466] on span "PROCEED TO PAYMENT" at bounding box center [972, 481] width 133 height 41
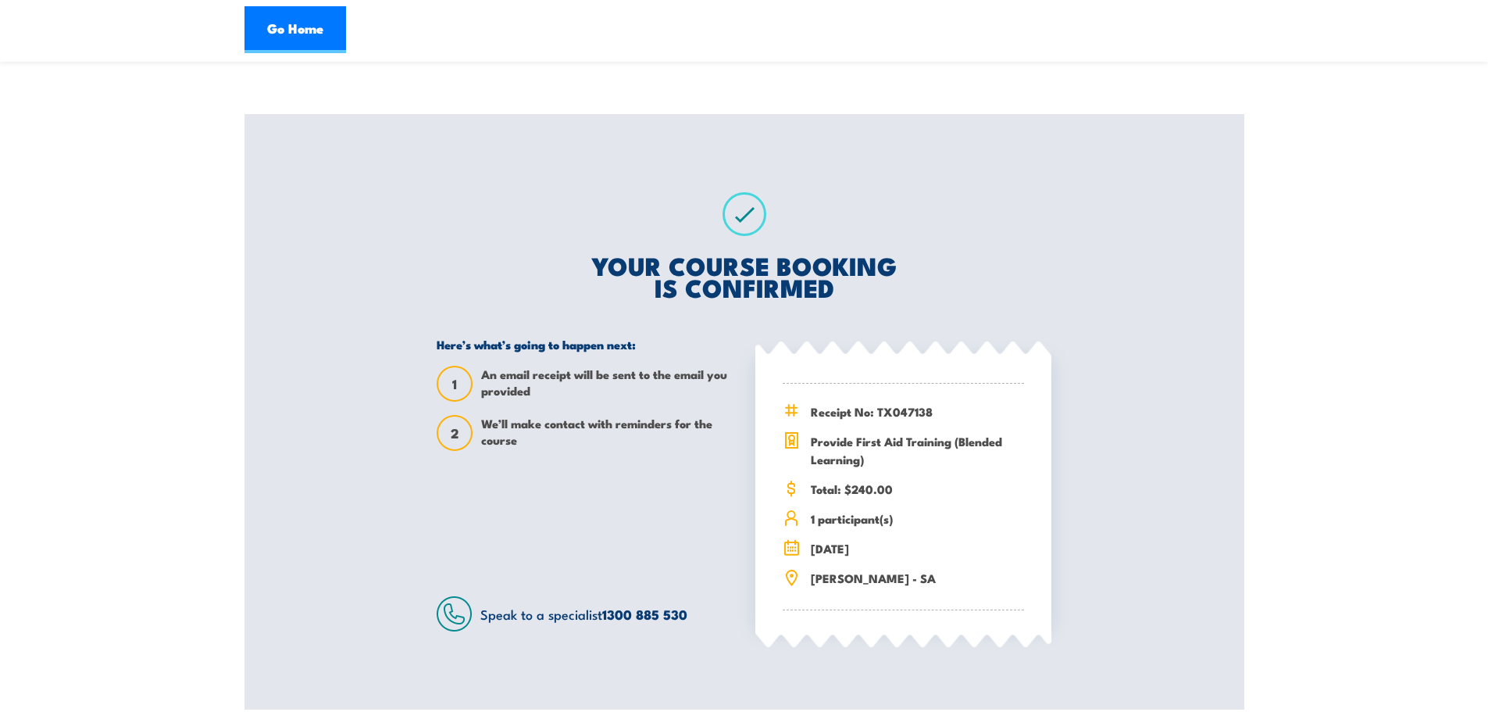
scroll to position [156, 0]
